Goal: Book appointment/travel/reservation

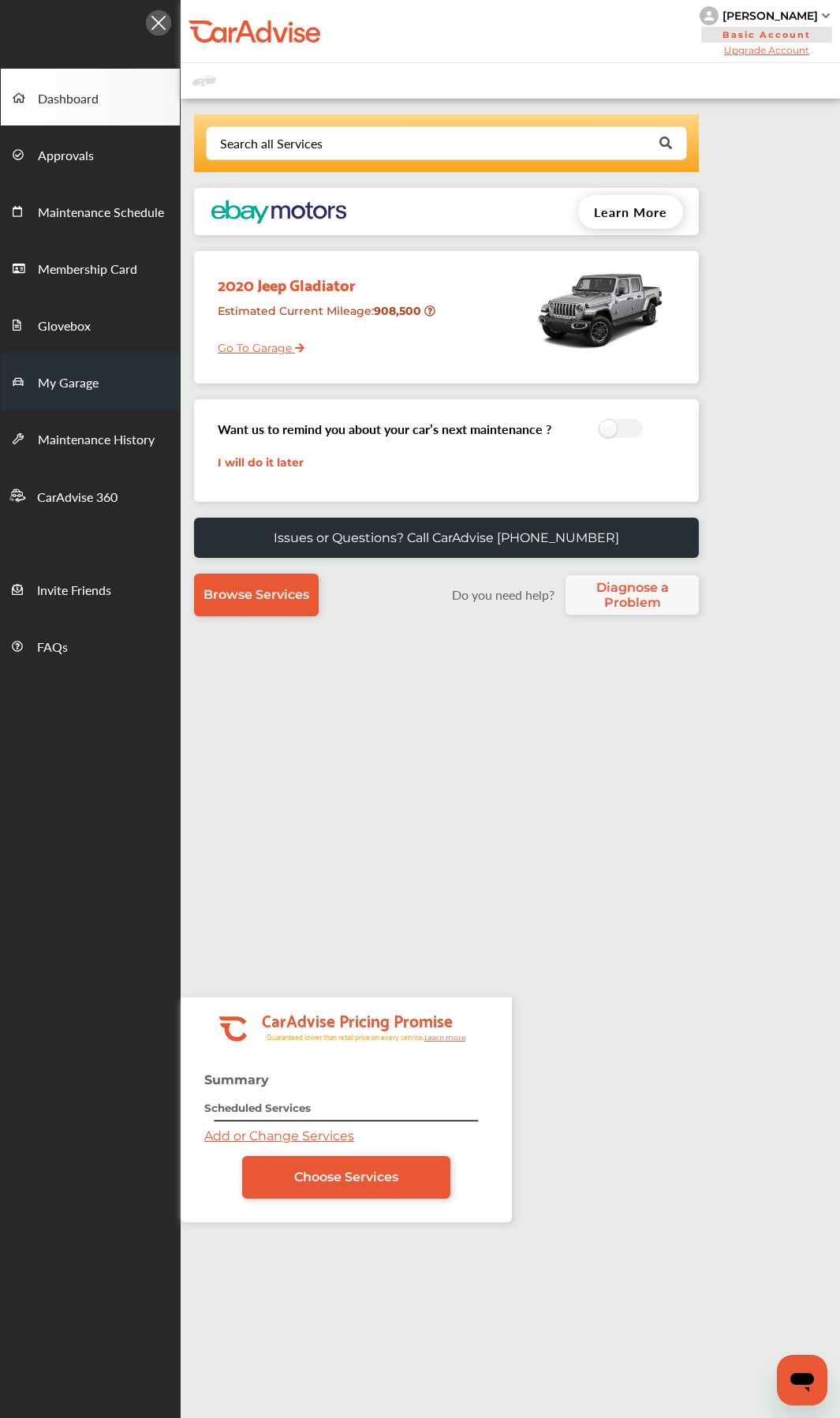
click at [83, 393] on span "My Garage" at bounding box center [67, 383] width 60 height 20
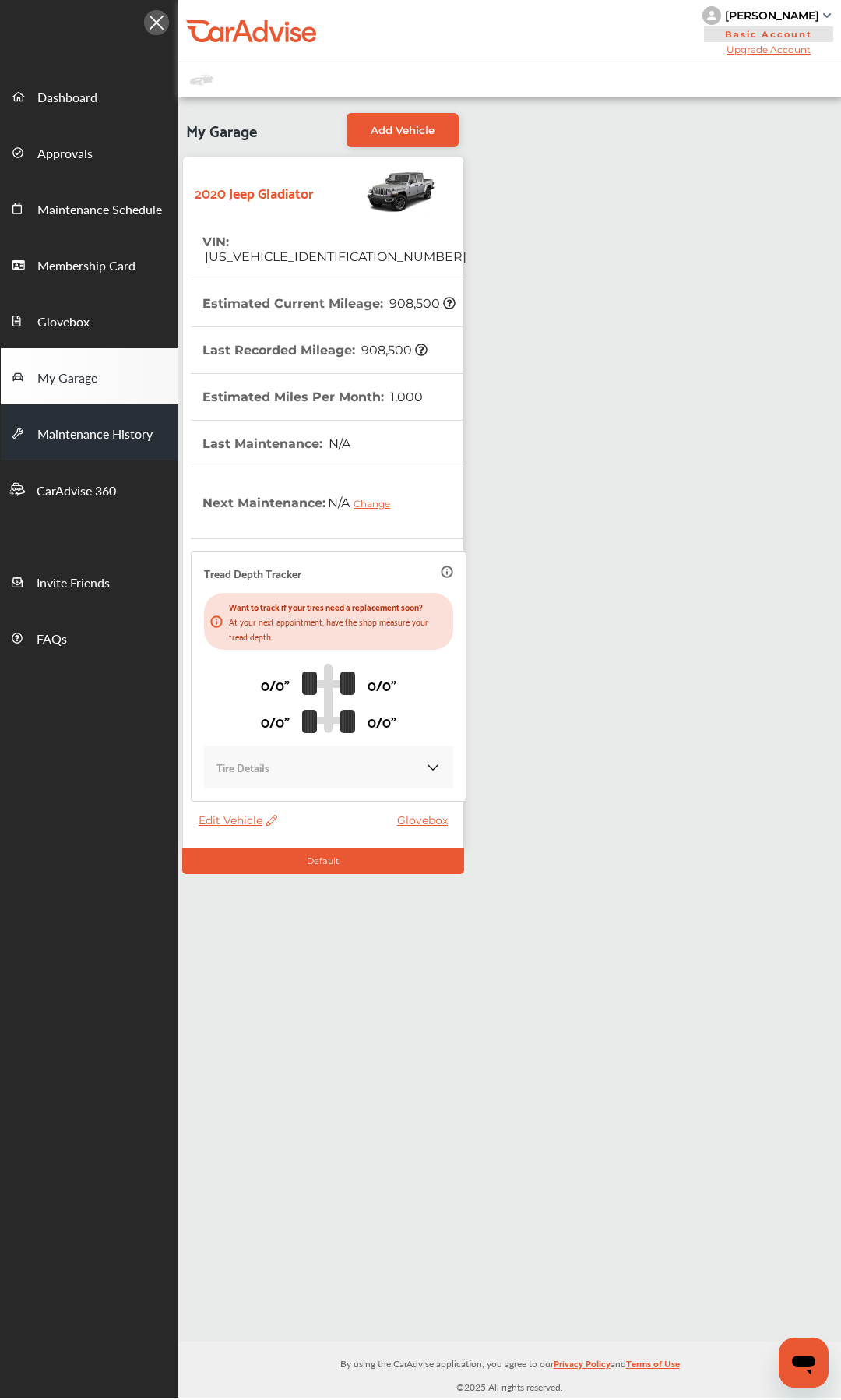
click at [78, 429] on span "Maintenance History" at bounding box center [94, 434] width 115 height 20
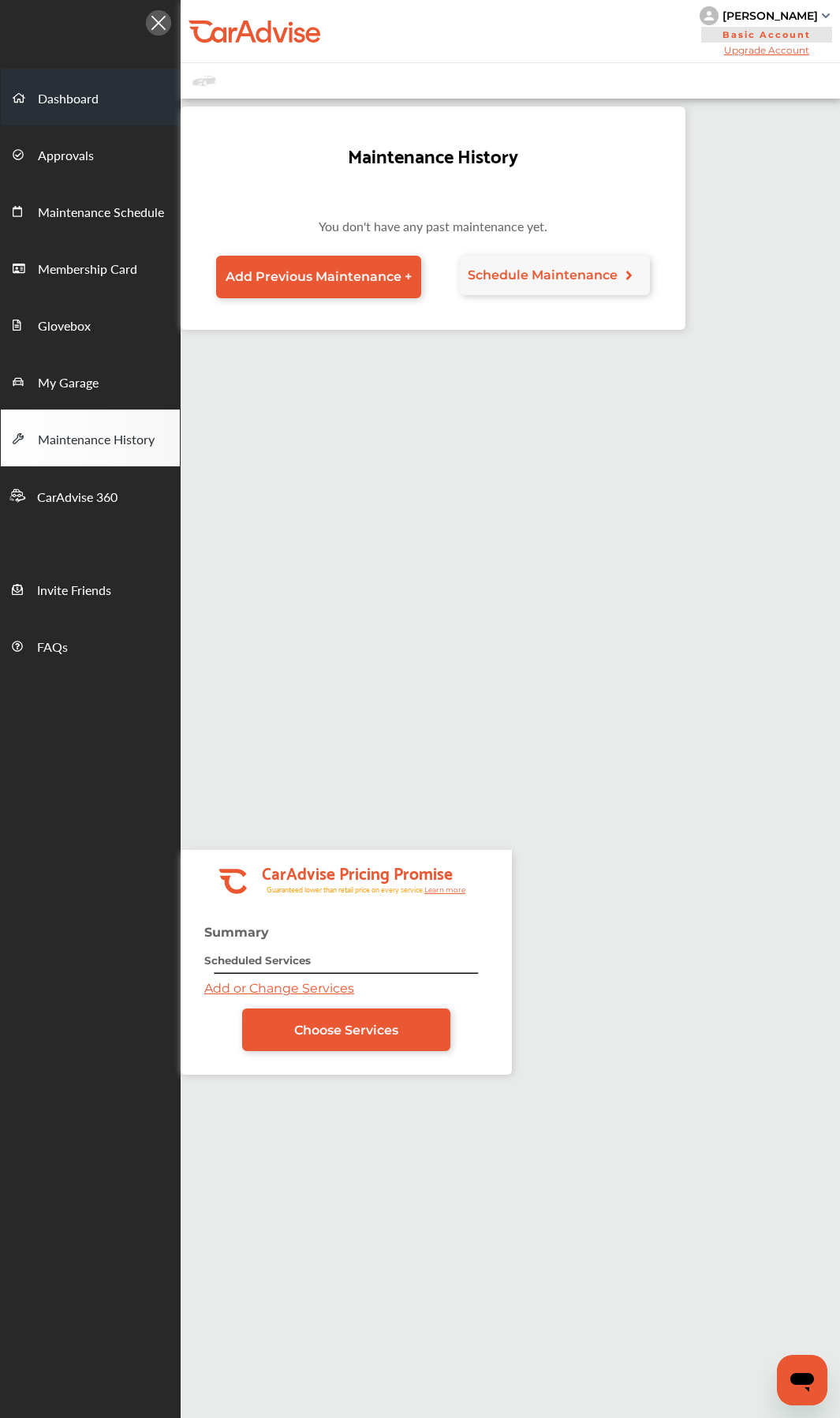
click at [60, 101] on span "Dashboard" at bounding box center [67, 99] width 60 height 20
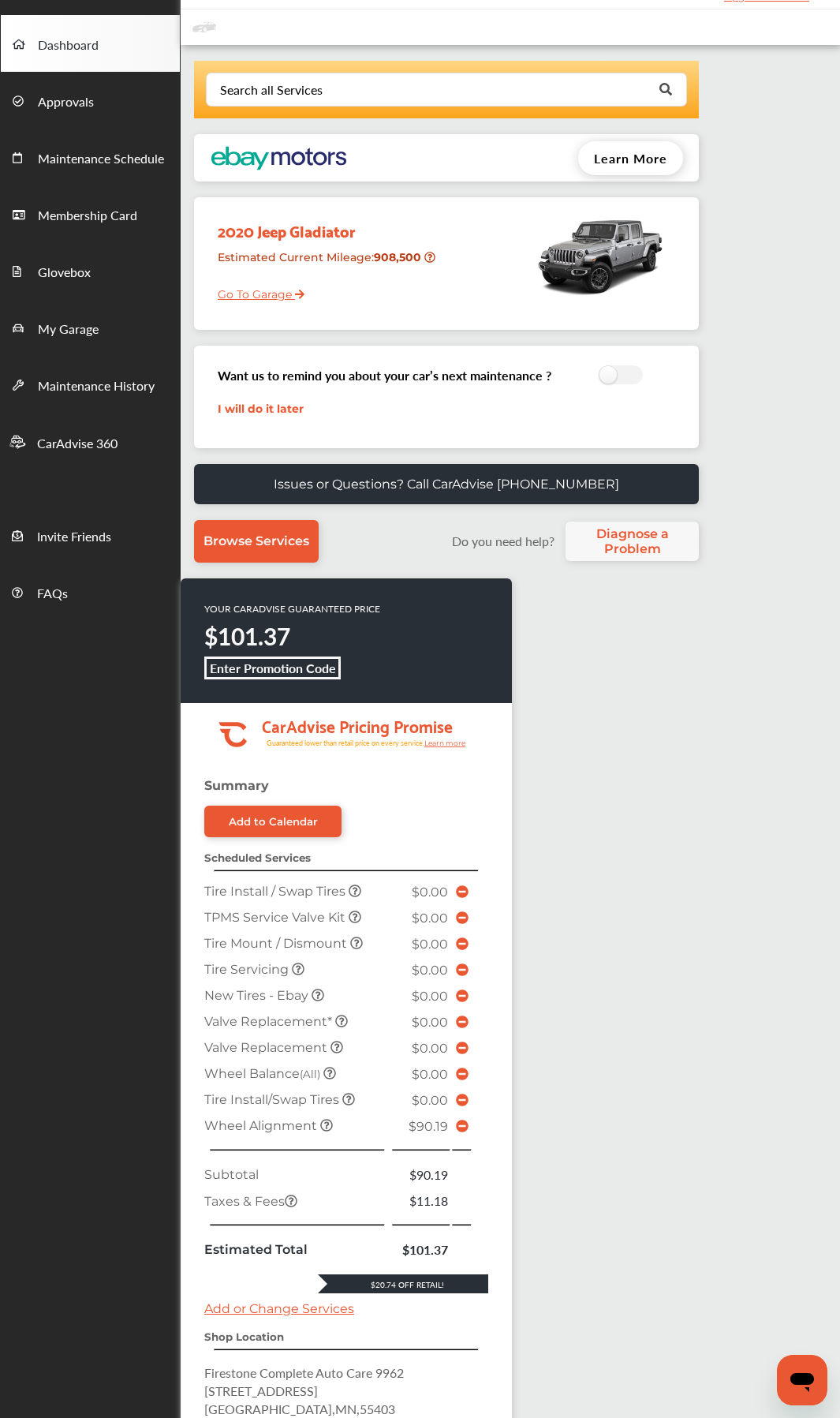
scroll to position [158, 0]
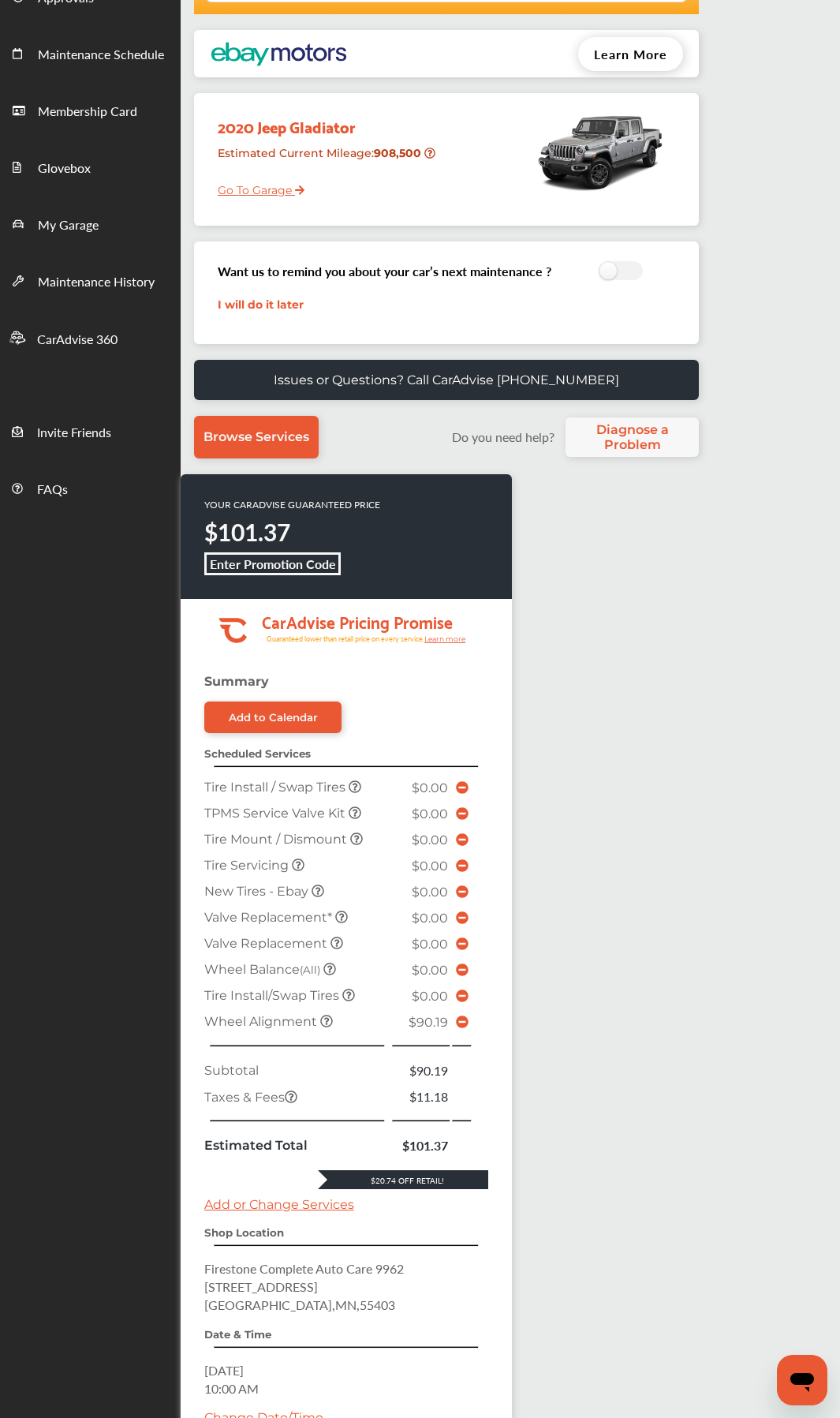
click at [455, 669] on icon at bounding box center [462, 1022] width 12 height 12
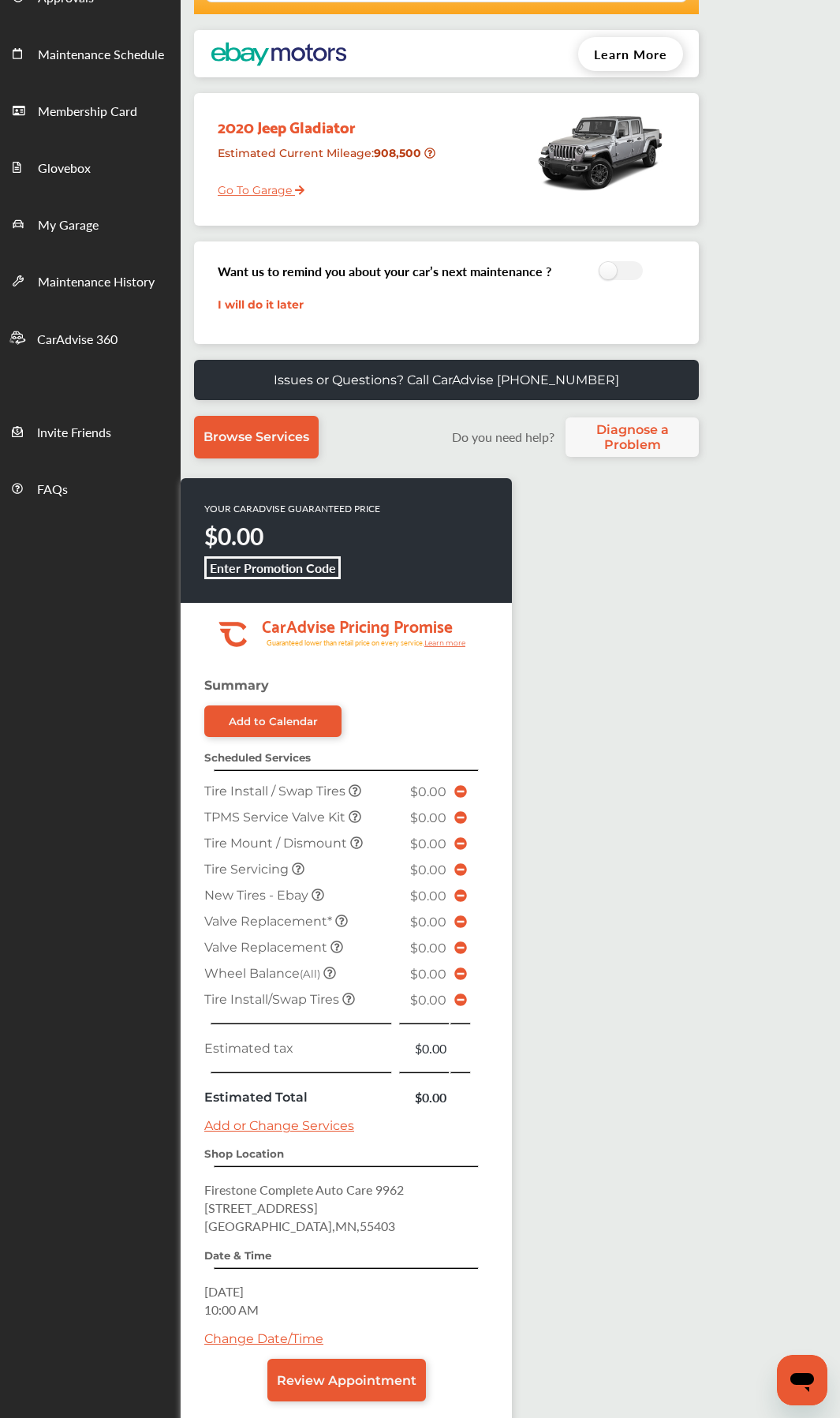
click at [564, 669] on div "YOUR CARADVISE GUARANTEED PRICE $0.00 Enter Promotion Code .cls-1 { clip-path: …" at bounding box center [433, 960] width 505 height 963
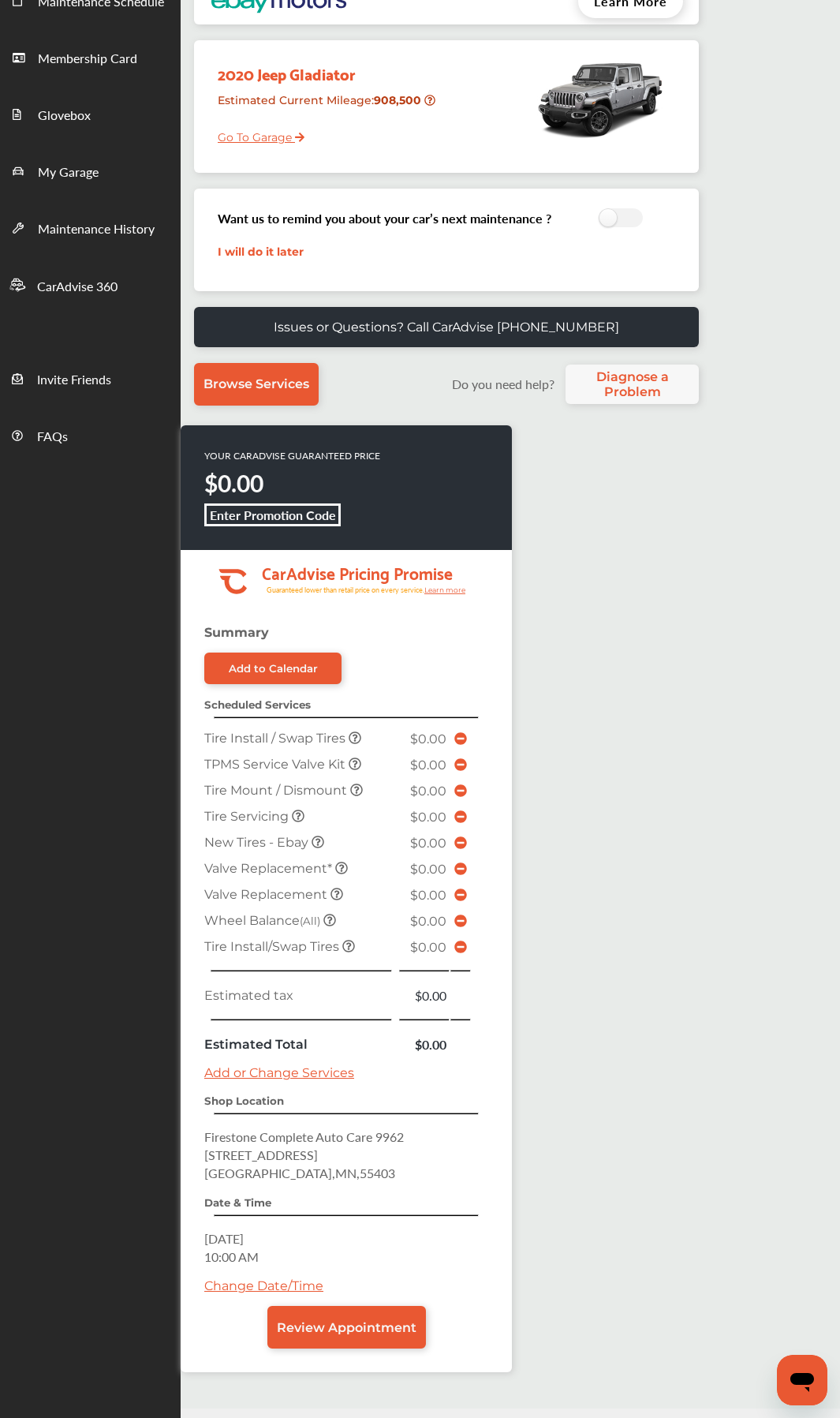
scroll to position [259, 0]
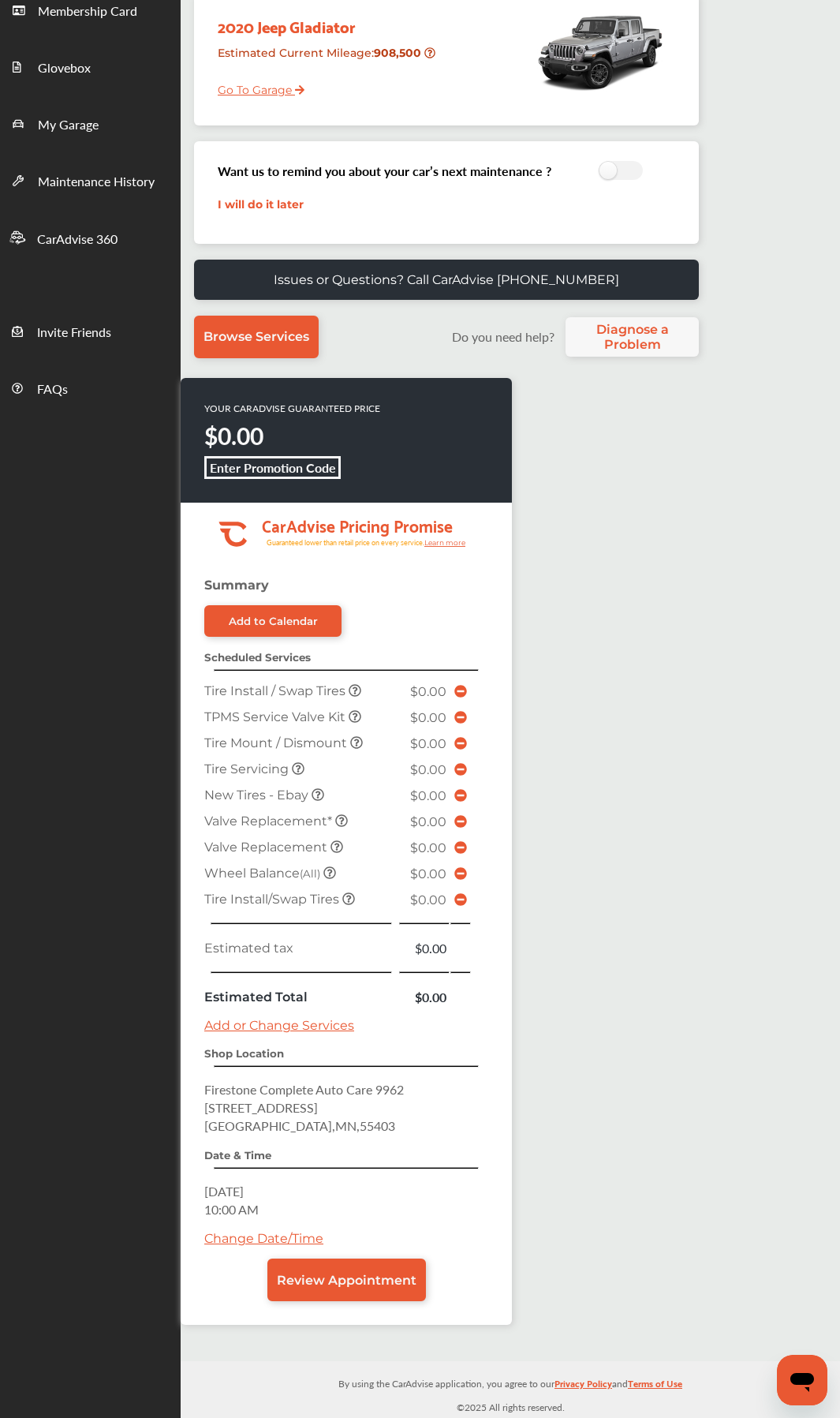
click at [416, 669] on p "Firestone Complete Auto Care [STREET_ADDRESS]" at bounding box center [346, 1108] width 284 height 54
click at [422, 669] on p "Firestone Complete Auto Care [STREET_ADDRESS]" at bounding box center [346, 1108] width 284 height 54
click at [381, 669] on span "Review Appointment" at bounding box center [346, 1280] width 139 height 15
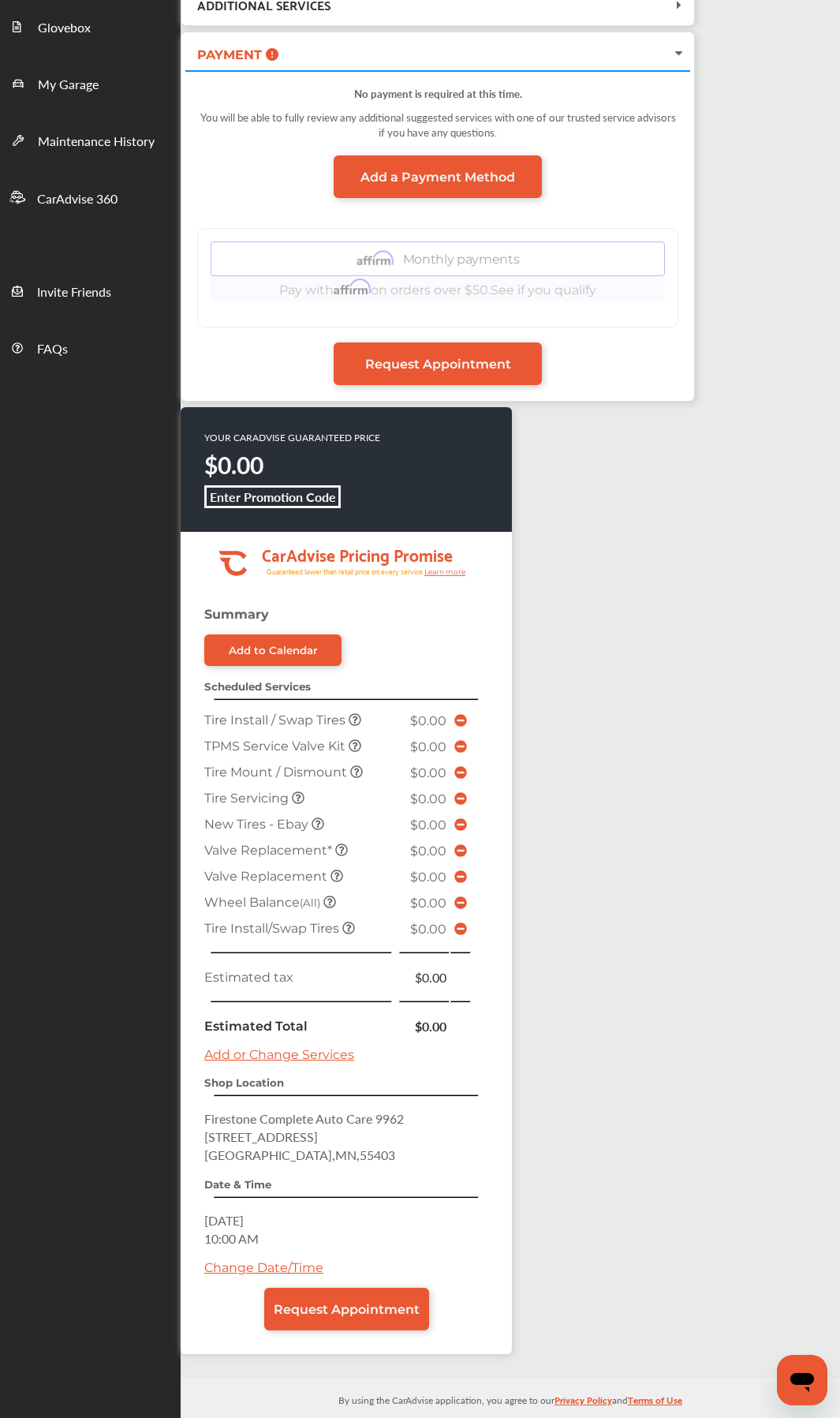
scroll to position [316, 0]
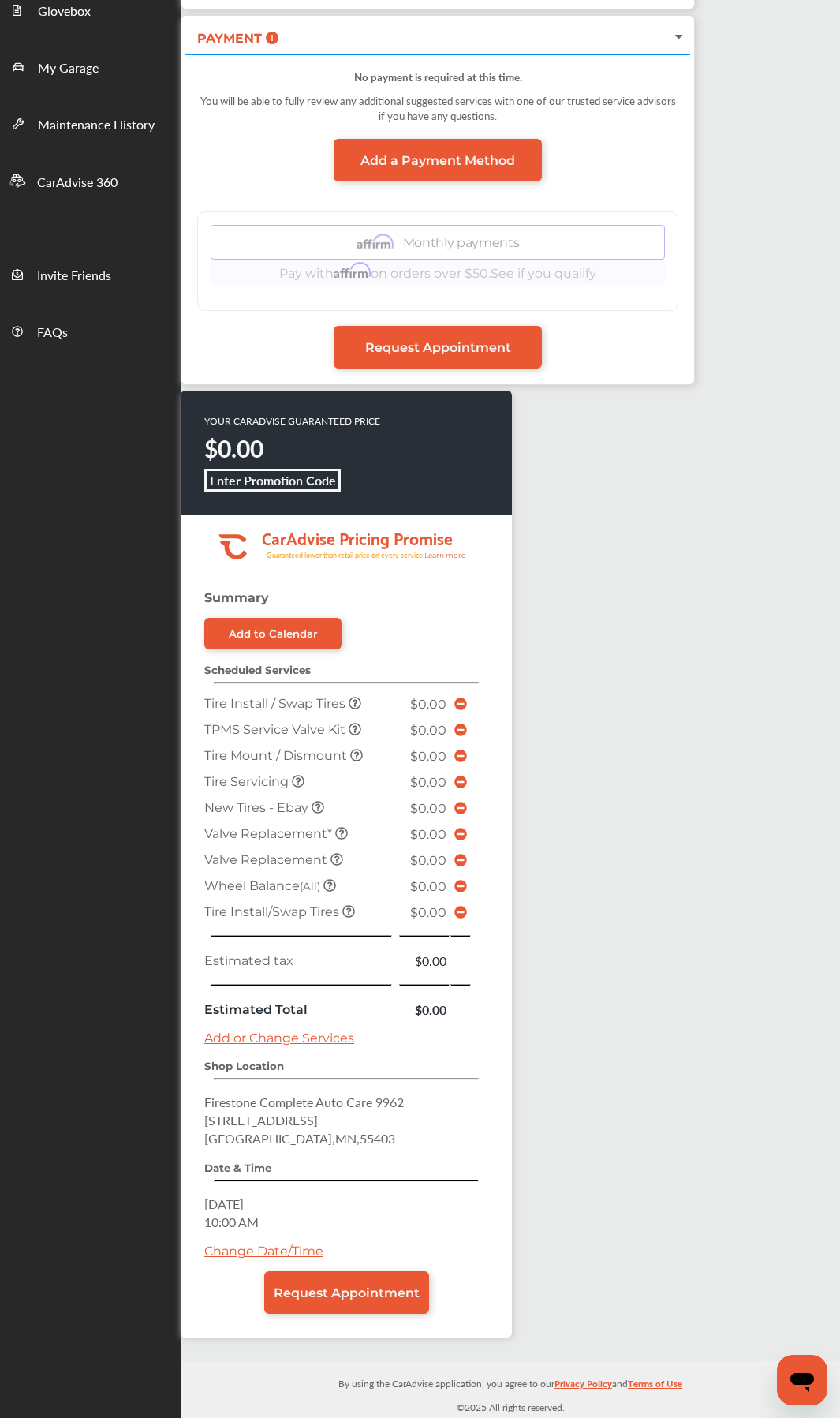
click at [607, 669] on div "YOUR CARADVISE GUARANTEED PRICE $0.00 Enter Promotion Code .cls-1 { clip-path: …" at bounding box center [433, 872] width 505 height 963
click at [389, 669] on span "Request Appointment" at bounding box center [346, 1293] width 146 height 15
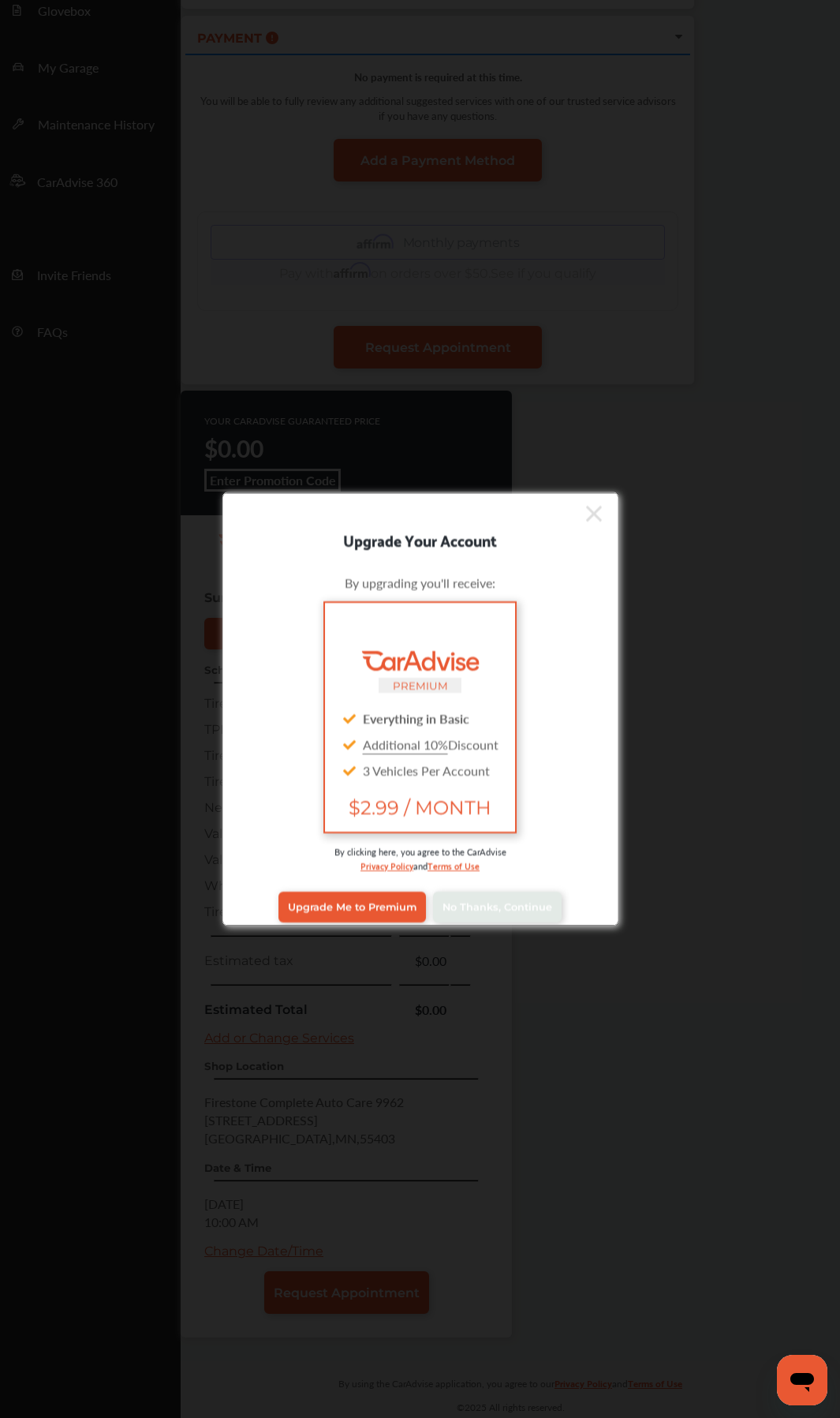
scroll to position [315, 0]
click at [526, 669] on span "No Thanks, Continue" at bounding box center [497, 907] width 109 height 12
